Goal: Task Accomplishment & Management: Complete application form

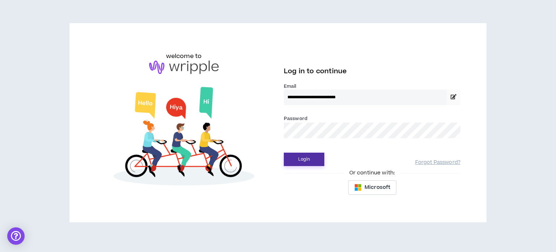
click at [300, 159] on button "Login" at bounding box center [304, 158] width 41 height 13
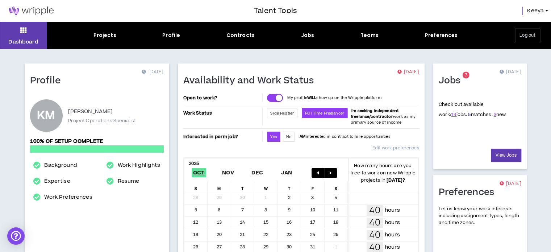
click at [468, 116] on link "5" at bounding box center [469, 114] width 3 height 7
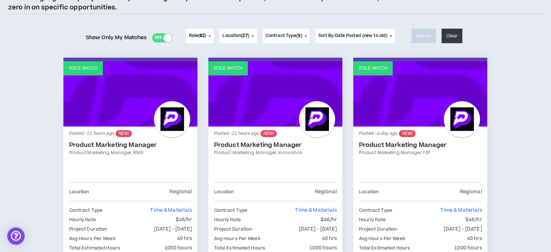
scroll to position [181, 0]
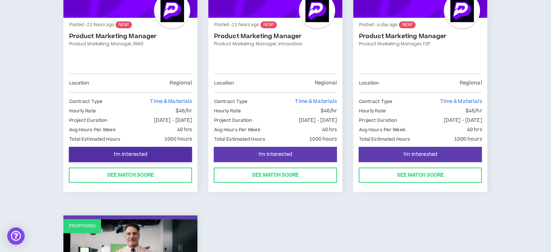
click at [110, 154] on button "I'm Interested" at bounding box center [130, 154] width 123 height 15
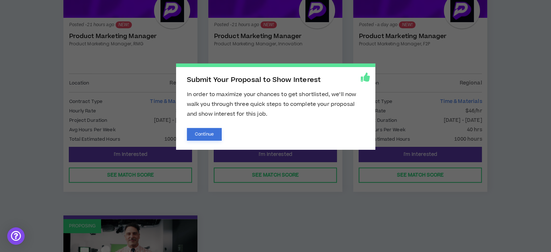
click at [205, 134] on button "Continue" at bounding box center [204, 134] width 35 height 13
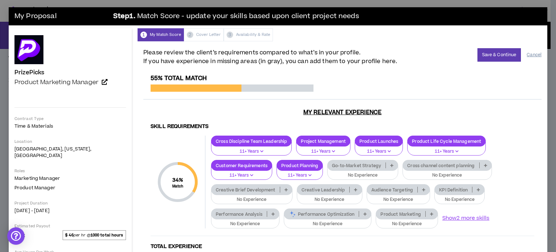
click at [530, 54] on button "Cancel" at bounding box center [534, 55] width 15 height 13
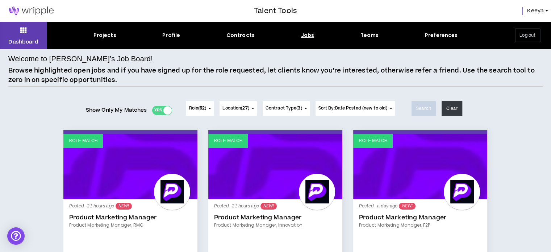
click at [306, 35] on div "Jobs" at bounding box center [307, 36] width 13 height 8
click at [310, 35] on div "Jobs" at bounding box center [307, 36] width 13 height 8
click at [106, 33] on div "Projects" at bounding box center [104, 36] width 23 height 8
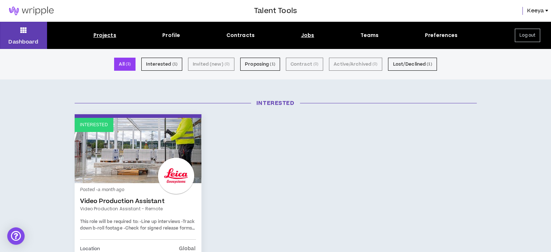
click at [309, 36] on div "Jobs" at bounding box center [307, 36] width 13 height 8
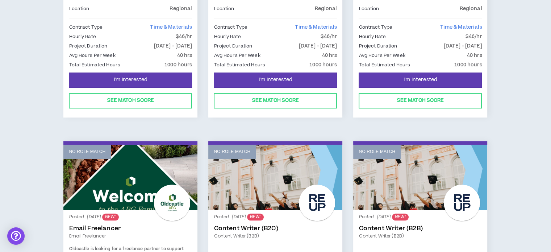
scroll to position [652, 0]
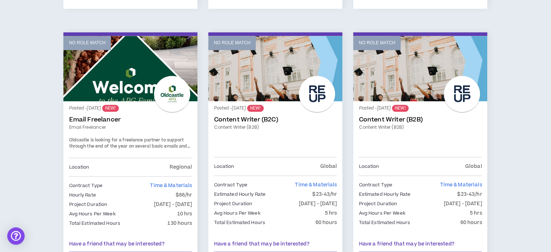
click at [152, 143] on span "Oldcastle is looking for a freelance partner to support through the end of the …" at bounding box center [129, 146] width 121 height 19
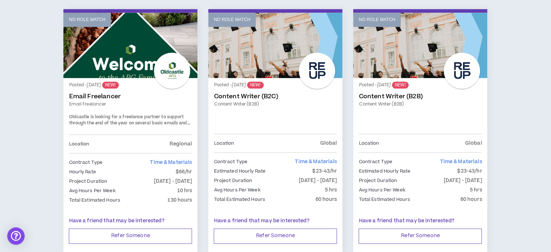
scroll to position [688, 0]
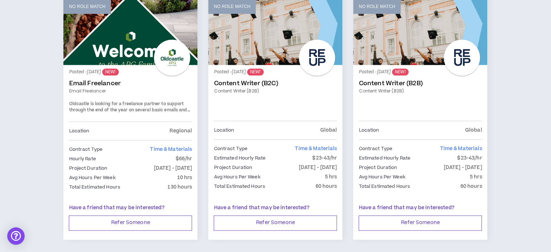
click at [114, 88] on link "Email Freelancer" at bounding box center [130, 91] width 123 height 7
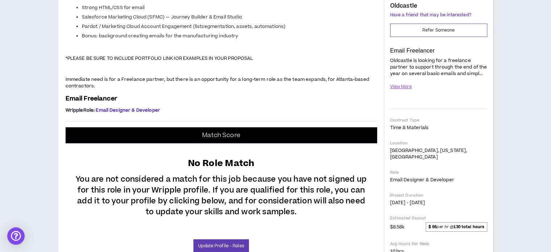
scroll to position [109, 0]
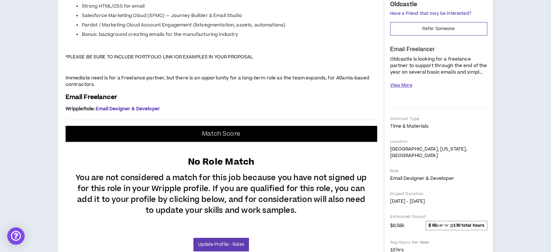
click at [403, 84] on button "View More" at bounding box center [401, 85] width 22 height 13
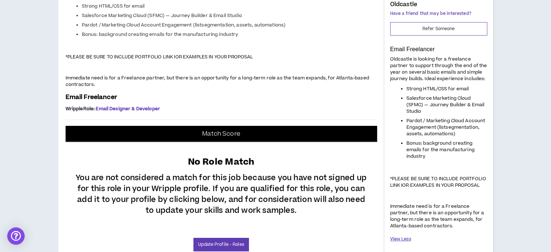
scroll to position [145, 0]
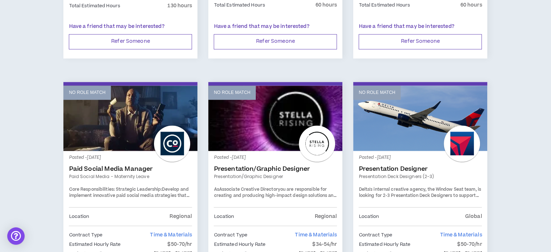
scroll to position [978, 0]
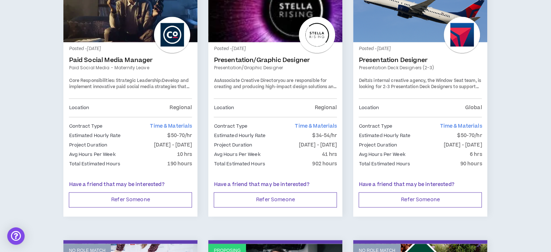
click at [456, 82] on span "Delta's internal creative agency, the Window Seat team, is looking for 2-3 Pres…" at bounding box center [420, 89] width 122 height 25
click at [418, 42] on div "Posted - 22 days ago Presentation Designer Presentation Deck Designers (2-3) De…" at bounding box center [420, 106] width 134 height 129
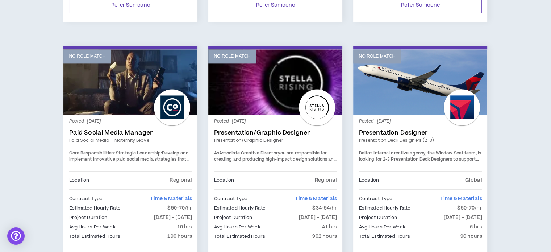
click at [418, 64] on link "No Role Match" at bounding box center [420, 81] width 134 height 65
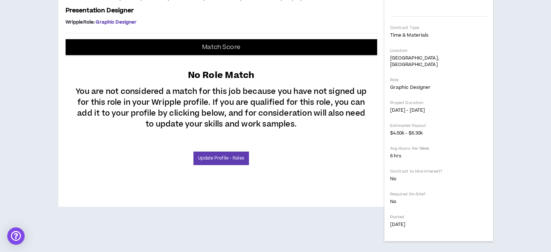
scroll to position [326, 0]
click at [222, 165] on link "Update Profile - Roles" at bounding box center [220, 157] width 55 height 13
select select "***"
select select "**"
select select "***"
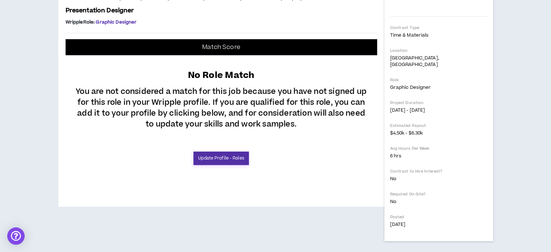
select select "**"
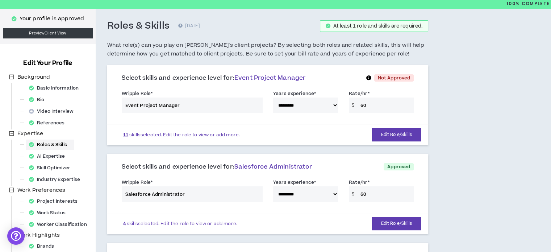
scroll to position [36, 0]
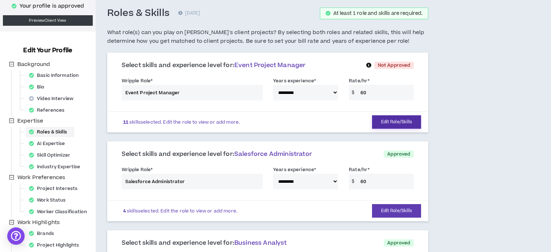
click at [401, 119] on button "Edit Role/Skills" at bounding box center [396, 121] width 49 height 13
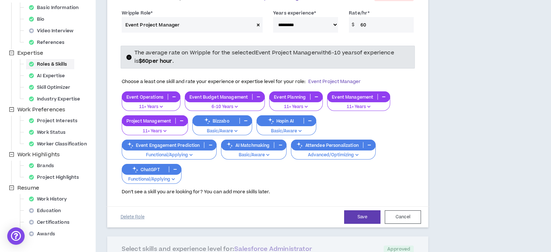
scroll to position [109, 0]
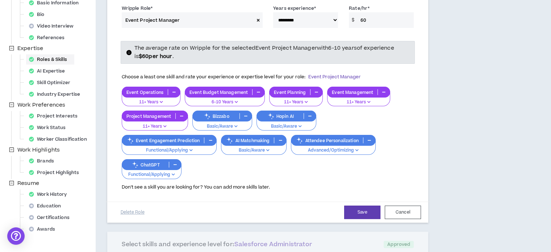
click at [151, 173] on p "Functional/Applying" at bounding box center [151, 174] width 50 height 7
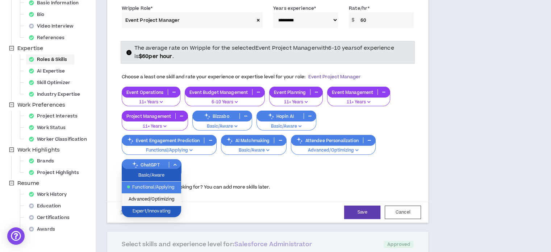
click at [162, 197] on span "Advanced/Optimizing" at bounding box center [151, 199] width 51 height 8
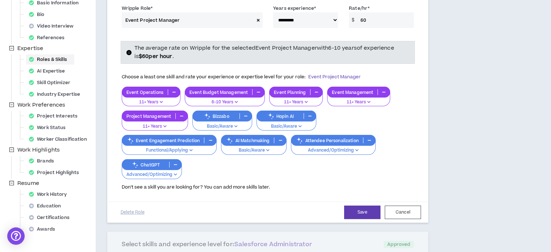
click at [314, 147] on p "Advanced/Optimizing" at bounding box center [332, 150] width 75 height 7
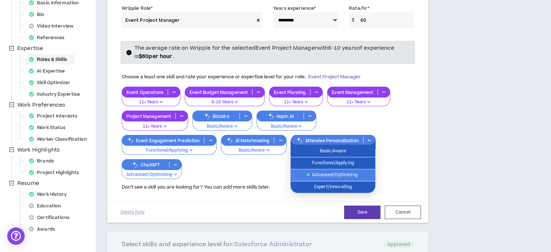
click at [330, 174] on span "Advanced/Optimizing" at bounding box center [333, 175] width 76 height 8
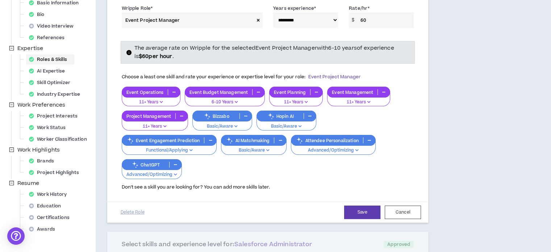
drag, startPoint x: 356, startPoint y: 203, endPoint x: 354, endPoint y: 200, distance: 3.9
click at [356, 203] on div "Save Cancel Delete Role" at bounding box center [267, 211] width 325 height 21
click at [369, 211] on button "Save" at bounding box center [362, 211] width 36 height 13
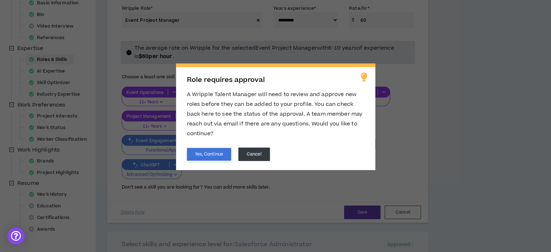
click at [202, 152] on button "Yes, Continue" at bounding box center [209, 154] width 44 height 13
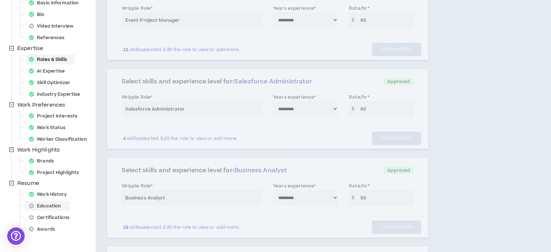
click at [42, 206] on span "Education" at bounding box center [47, 206] width 42 height 10
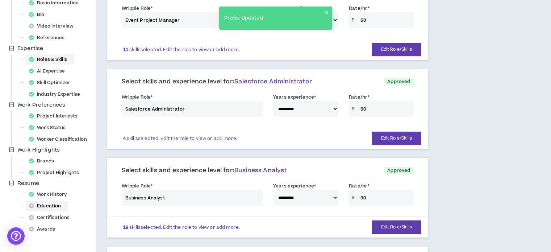
click at [41, 206] on div "Education" at bounding box center [47, 206] width 42 height 10
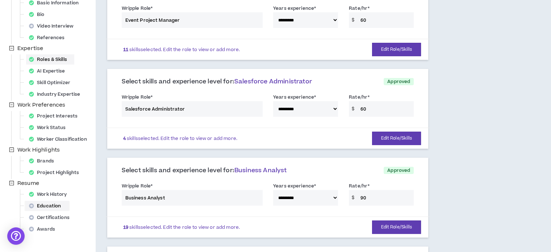
click at [29, 206] on icon at bounding box center [31, 205] width 5 height 5
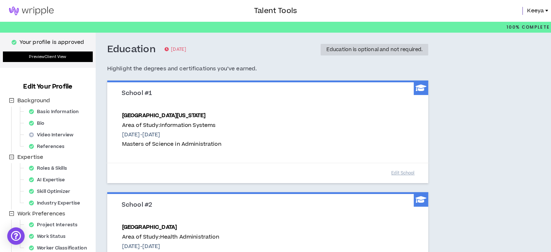
click at [61, 58] on link "Preview Client View" at bounding box center [48, 56] width 90 height 11
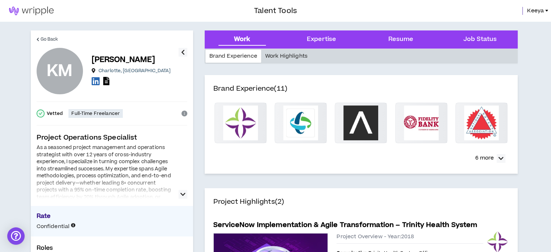
click at [283, 57] on div "Work Highlights" at bounding box center [286, 56] width 50 height 13
click at [284, 56] on div "Work Highlights" at bounding box center [286, 56] width 50 height 13
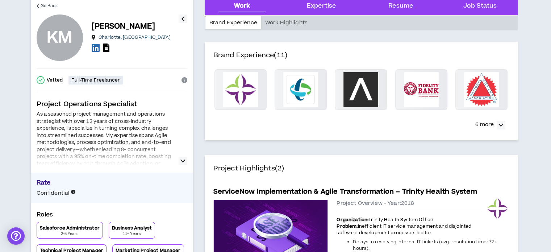
scroll to position [109, 0]
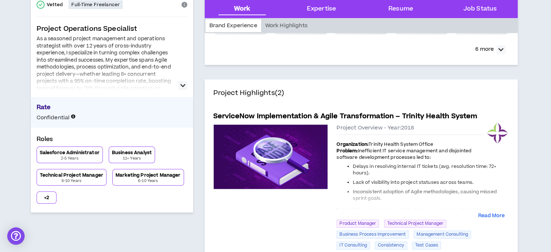
click at [181, 86] on icon "button" at bounding box center [182, 85] width 5 height 9
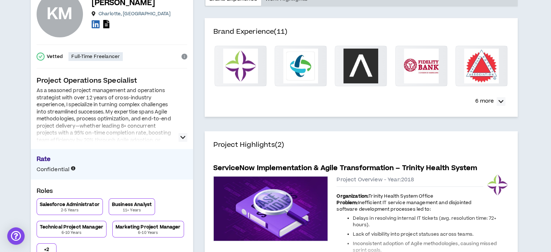
scroll to position [0, 0]
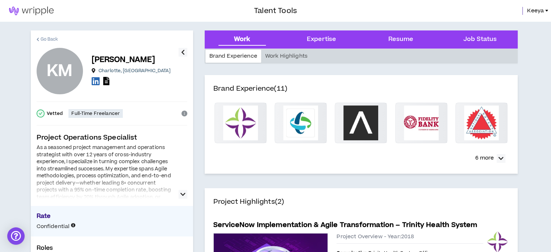
click at [45, 38] on span "Go Back" at bounding box center [50, 39] width 18 height 7
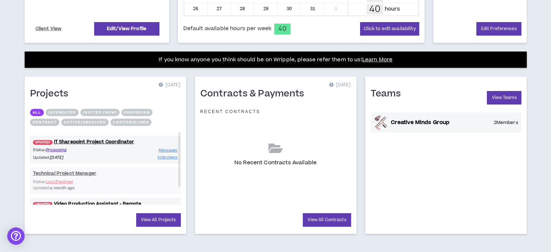
scroll to position [242, 0]
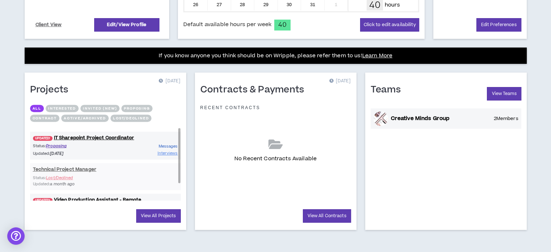
click at [165, 145] on span "Messages" at bounding box center [168, 145] width 19 height 5
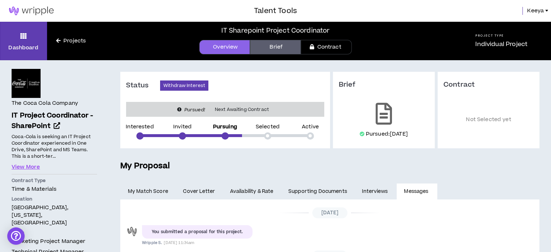
click at [62, 39] on link "Projects" at bounding box center [71, 41] width 48 height 8
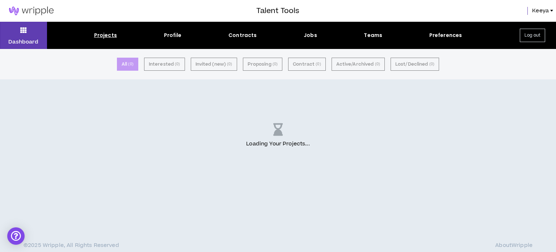
click at [298, 35] on div "Projects Profile Contracts Jobs Teams Preferences" at bounding box center [278, 36] width 462 height 8
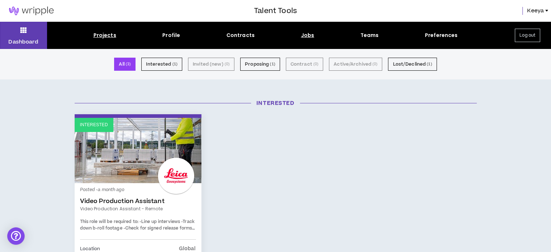
click at [303, 34] on div "Jobs" at bounding box center [307, 36] width 13 height 8
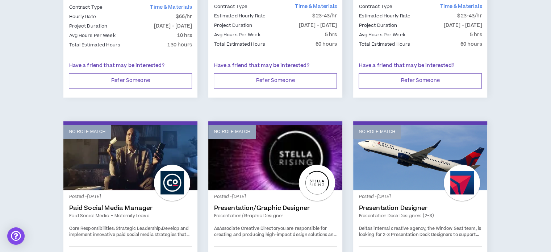
scroll to position [905, 0]
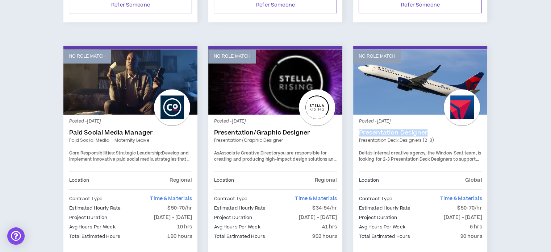
drag, startPoint x: 359, startPoint y: 129, endPoint x: 443, endPoint y: 127, distance: 83.3
click at [443, 127] on div "Posted - 22 days ago Presentation Designer Presentation Deck Designers (2-3) De…" at bounding box center [420, 178] width 134 height 129
copy link "Presentation Designer"
click at [416, 56] on link "No Role Match" at bounding box center [420, 81] width 134 height 65
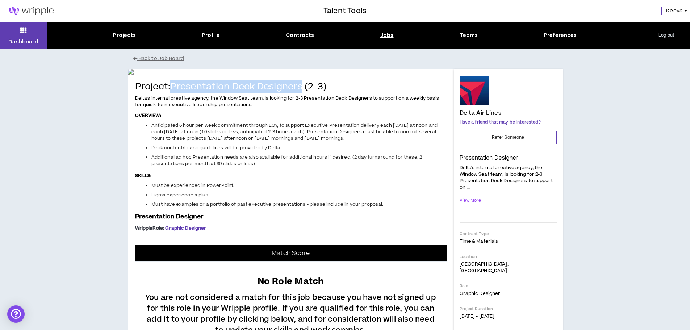
drag, startPoint x: 173, startPoint y: 259, endPoint x: 305, endPoint y: 261, distance: 131.8
click at [305, 92] on h4 "Project: Presentation Deck Designers (2-3)" at bounding box center [290, 87] width 311 height 11
copy h4 "Presentation Deck Designers"
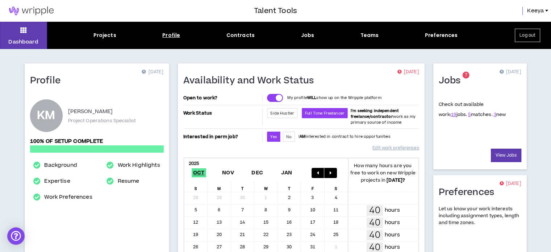
click at [169, 35] on div "Profile" at bounding box center [171, 36] width 18 height 8
select select "*"
select select "US"
select select "*******"
select select "*"
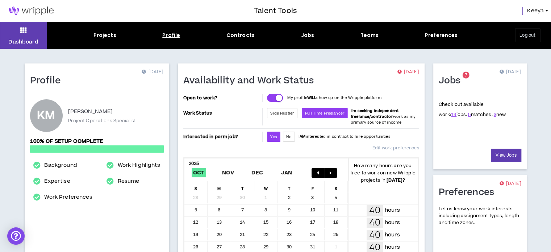
select select "**********"
select select "*****"
select select "**********"
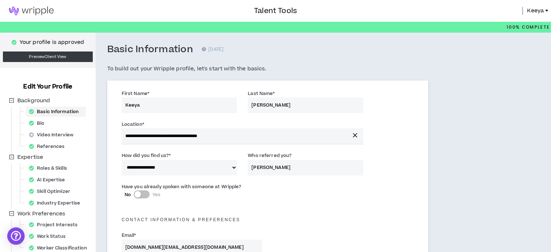
scroll to position [109, 0]
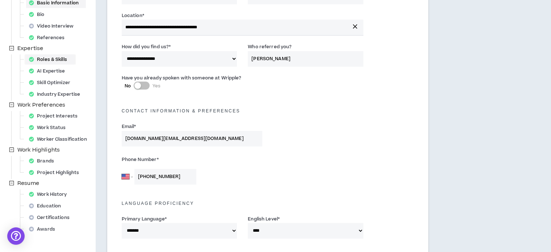
click at [62, 58] on div "Roles & Skills" at bounding box center [50, 59] width 48 height 10
select select "***"
select select "**"
select select "***"
select select "**"
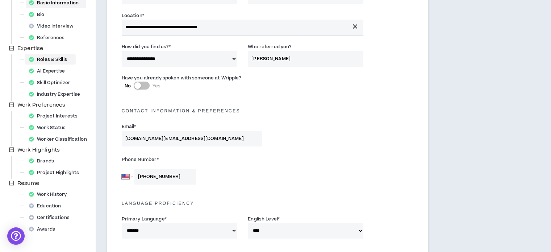
select select "**"
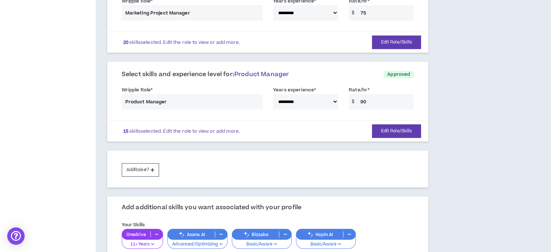
scroll to position [543, 0]
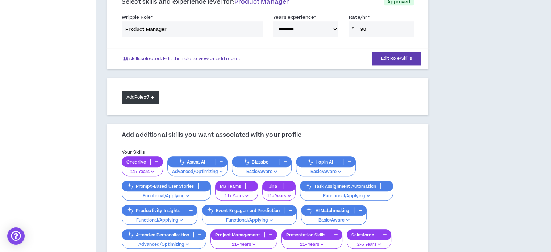
click at [132, 97] on button "Add Role #7" at bounding box center [140, 97] width 37 height 13
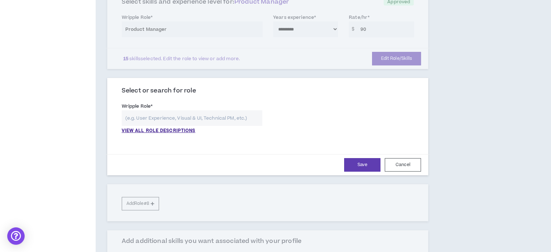
drag, startPoint x: 187, startPoint y: 117, endPoint x: 204, endPoint y: 142, distance: 29.8
click at [191, 123] on input "text" at bounding box center [192, 118] width 141 height 16
paste input "Presentation Deck Designers"
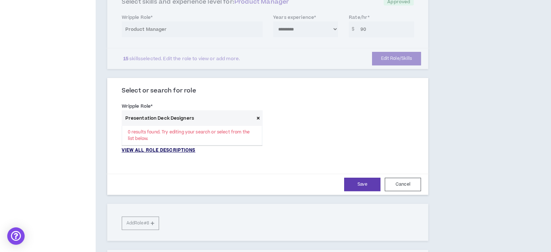
type input "Presentation Deck Designers"
click at [183, 147] on p "VIEW ALL ROLE DESCRIPTIONS" at bounding box center [159, 150] width 74 height 7
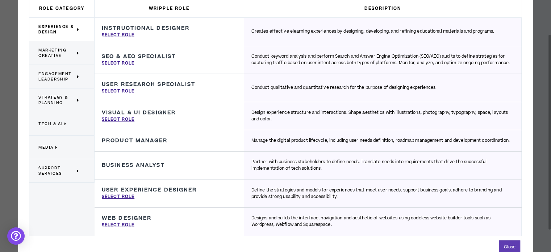
click at [54, 147] on p "Media" at bounding box center [58, 147] width 41 height 16
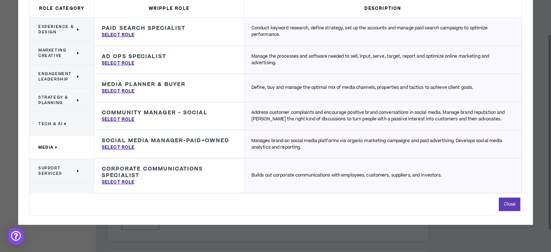
click at [59, 101] on span "Strategy & Planning" at bounding box center [56, 100] width 37 height 11
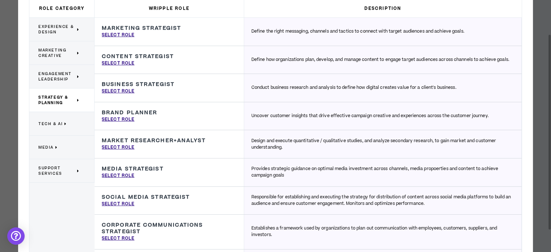
click at [68, 76] on span "Engagement Leadership" at bounding box center [56, 76] width 37 height 11
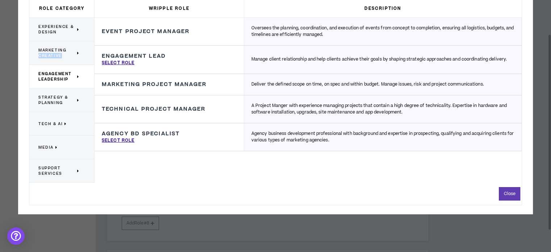
drag, startPoint x: 68, startPoint y: 76, endPoint x: 65, endPoint y: 53, distance: 23.0
click at [65, 53] on span "Marketing Creative" at bounding box center [56, 52] width 37 height 11
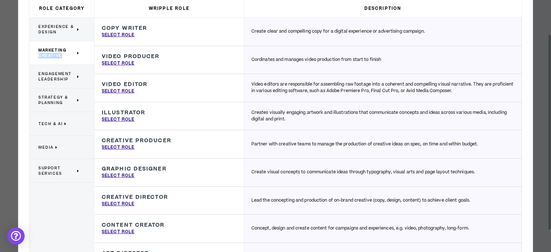
click at [64, 54] on span "Marketing Creative" at bounding box center [56, 52] width 37 height 11
